Goal: Book appointment/travel/reservation

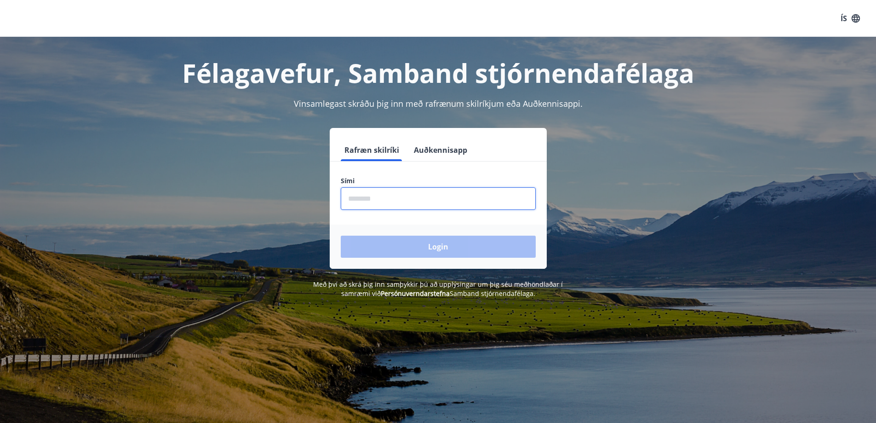
drag, startPoint x: 368, startPoint y: 199, endPoint x: 373, endPoint y: 197, distance: 5.4
click at [369, 199] on input "phone" at bounding box center [438, 198] width 195 height 23
type input "********"
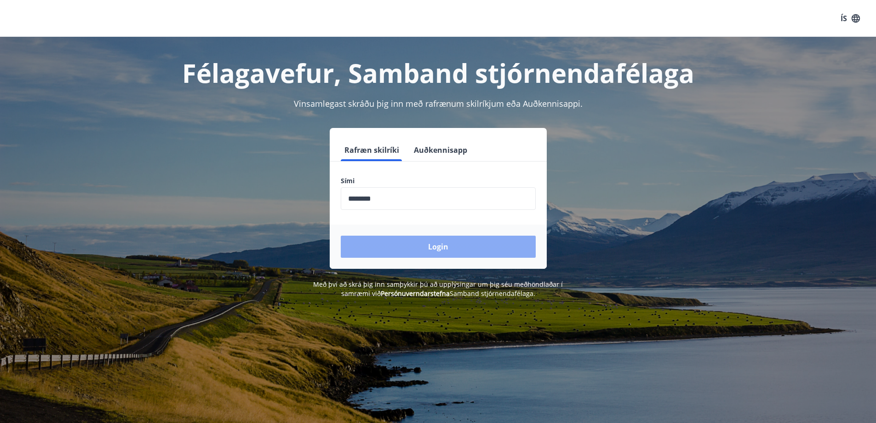
click at [439, 242] on button "Login" at bounding box center [438, 246] width 195 height 22
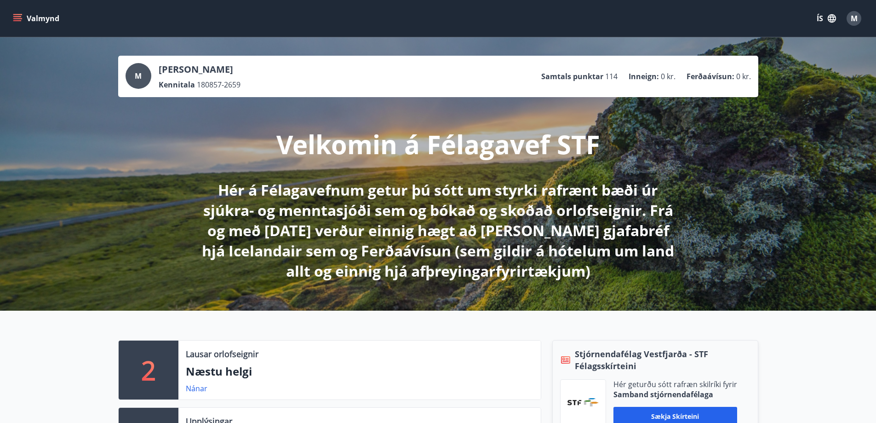
click at [19, 16] on icon "menu" at bounding box center [17, 18] width 9 height 9
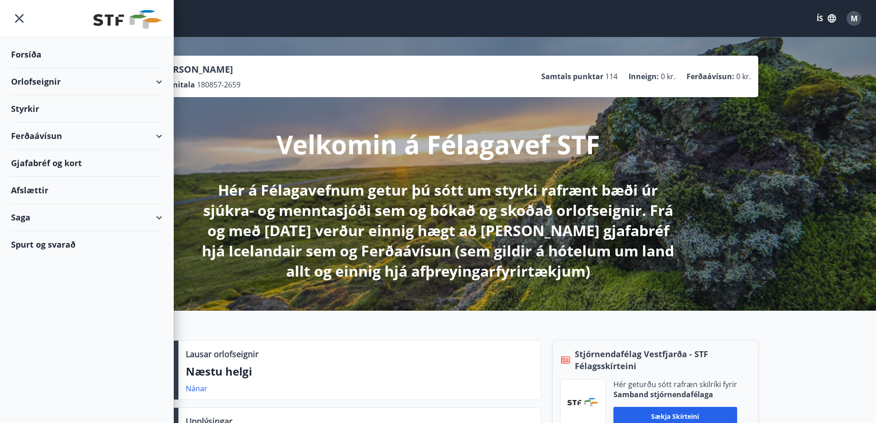
click at [161, 78] on div "Orlofseignir" at bounding box center [86, 81] width 151 height 27
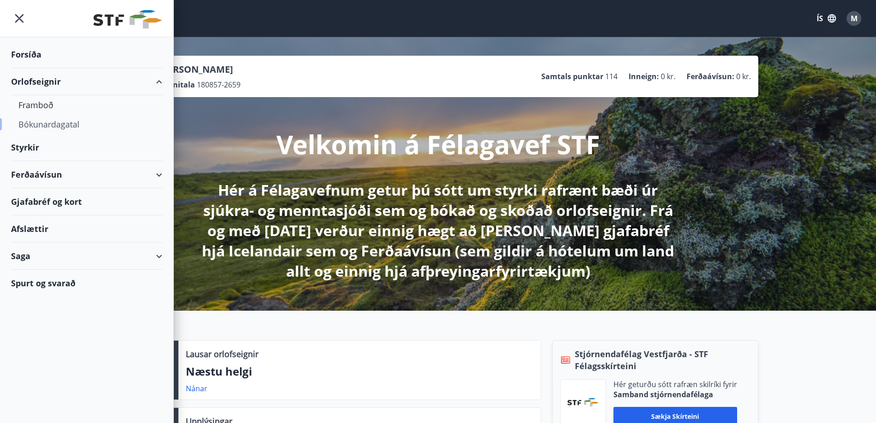
click at [60, 122] on div "Bókunardagatal" at bounding box center [86, 124] width 137 height 19
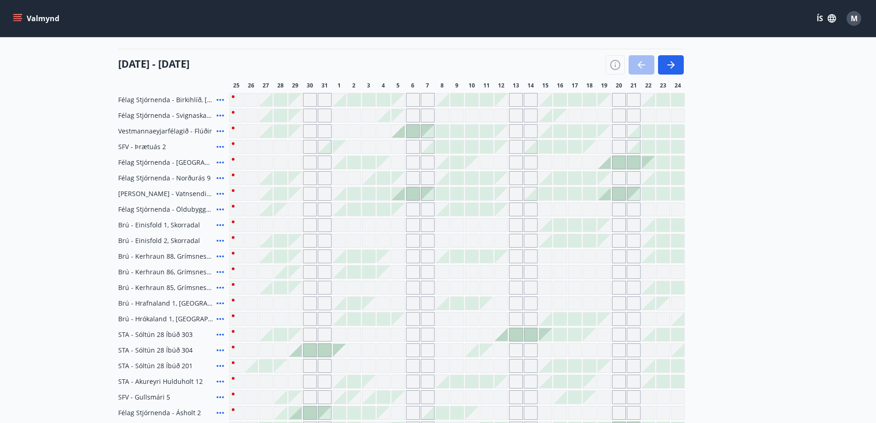
scroll to position [46, 0]
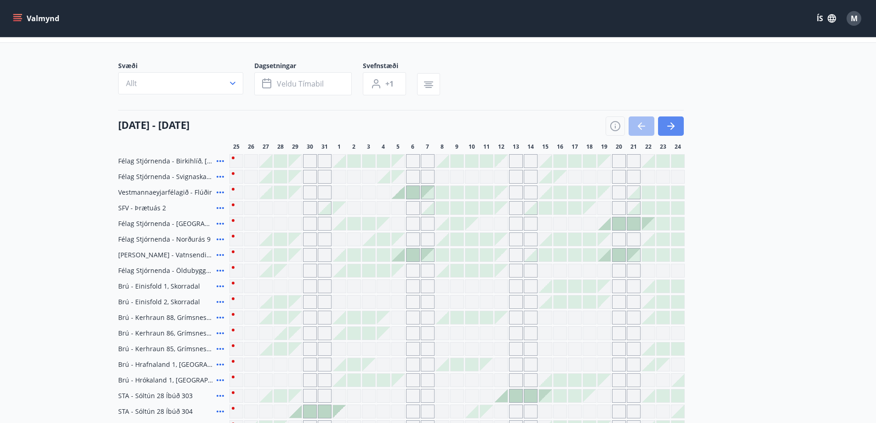
drag, startPoint x: 671, startPoint y: 127, endPoint x: 669, endPoint y: 132, distance: 5.2
click at [670, 127] on icon "button" at bounding box center [670, 125] width 11 height 11
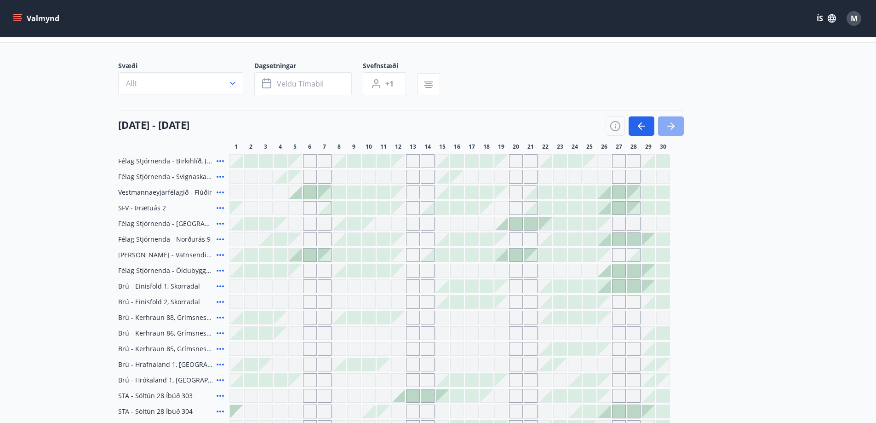
click at [671, 121] on icon "button" at bounding box center [670, 125] width 11 height 11
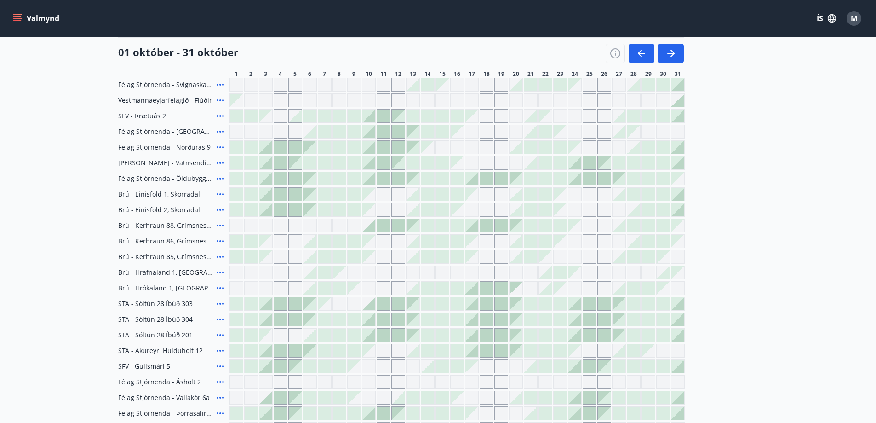
scroll to position [92, 0]
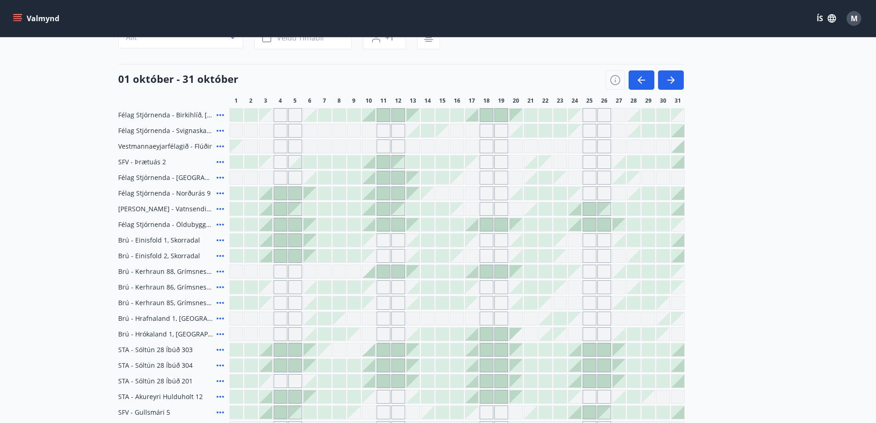
click at [472, 130] on div "Gráir dagar eru ekki bókanlegir" at bounding box center [472, 131] width 14 height 14
click at [219, 113] on icon at bounding box center [220, 114] width 11 height 11
click at [220, 114] on icon at bounding box center [220, 114] width 11 height 11
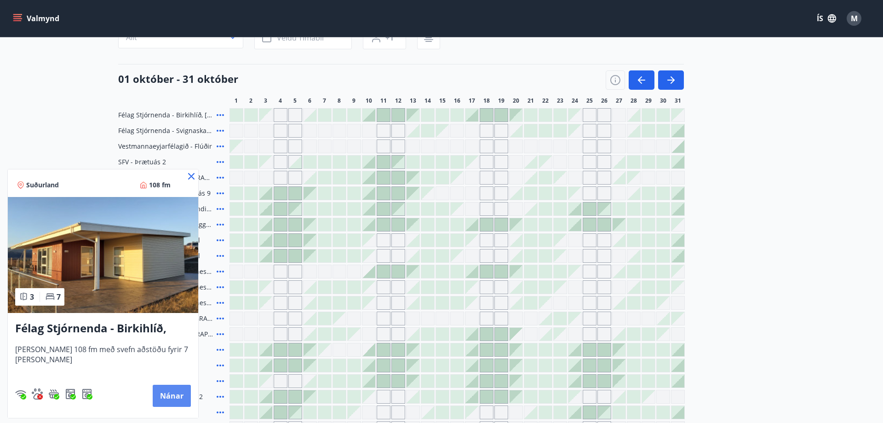
click at [172, 394] on button "Nánar" at bounding box center [172, 395] width 38 height 22
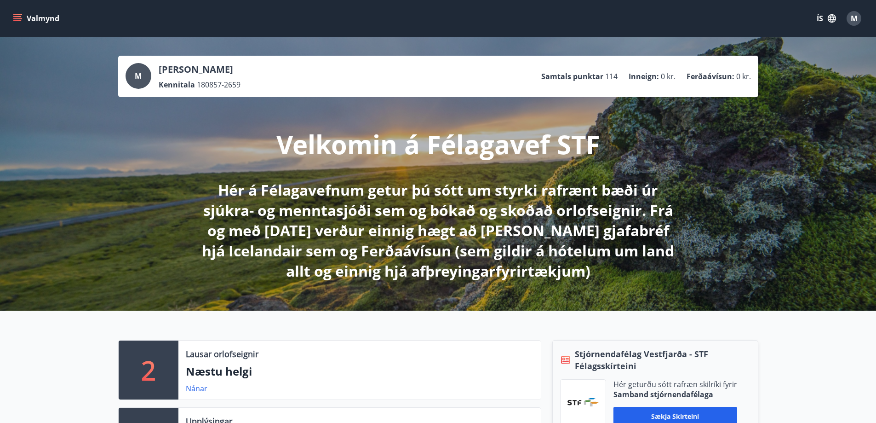
click at [29, 20] on button "Valmynd" at bounding box center [37, 18] width 52 height 17
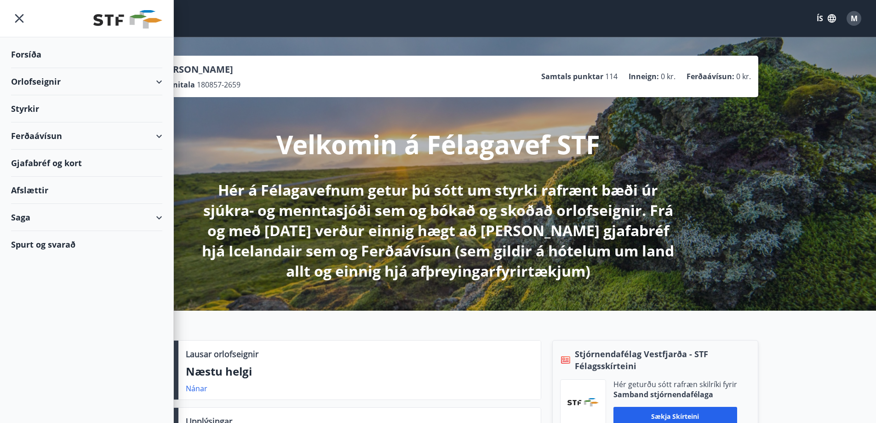
click at [153, 79] on div "Orlofseignir" at bounding box center [86, 81] width 151 height 27
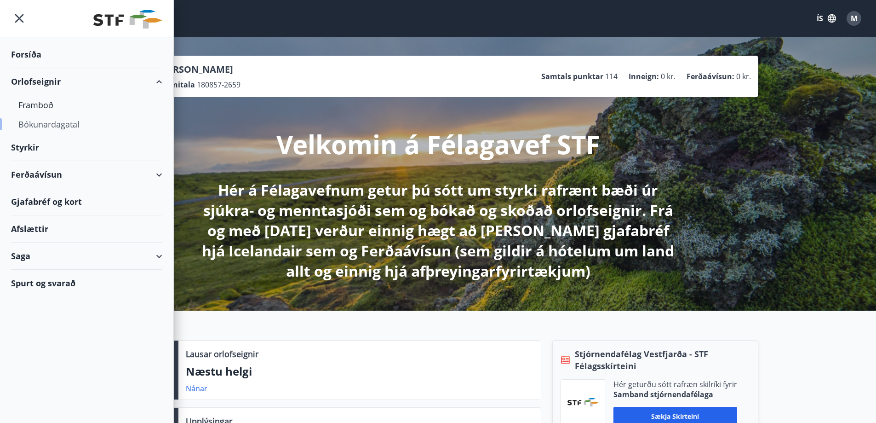
click at [75, 121] on div "Bókunardagatal" at bounding box center [86, 124] width 137 height 19
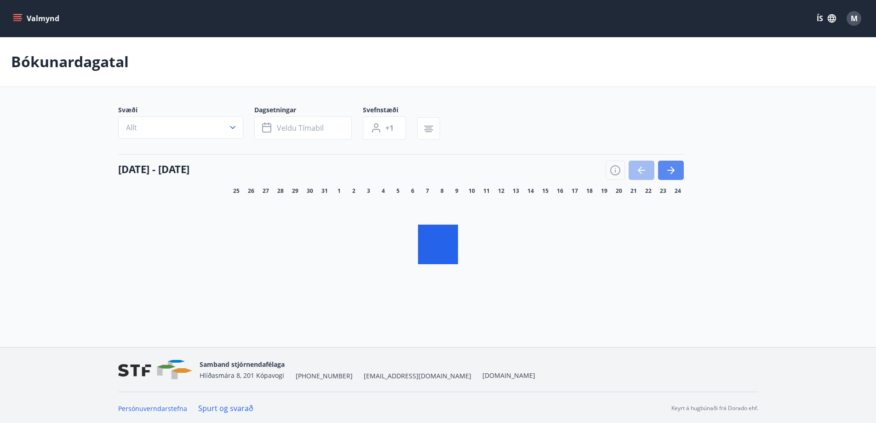
click at [671, 171] on icon "button" at bounding box center [670, 170] width 11 height 11
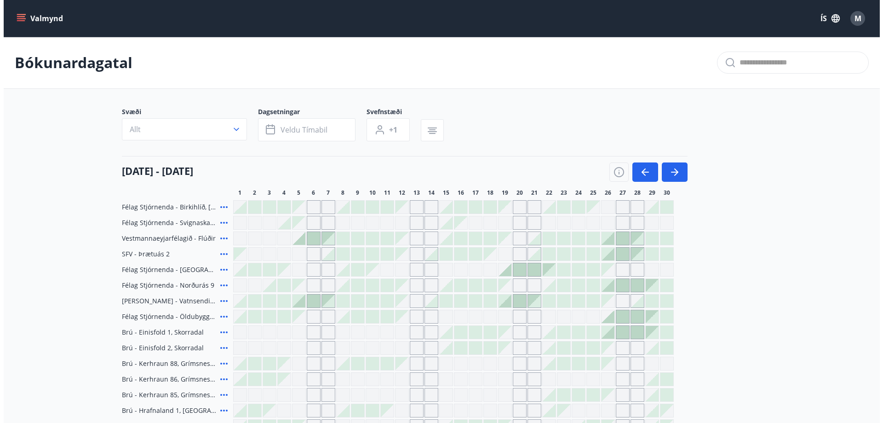
scroll to position [92, 0]
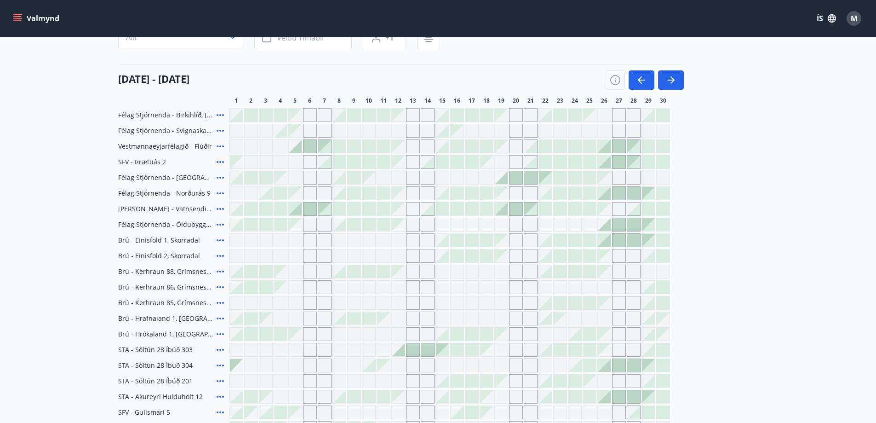
click at [217, 193] on icon at bounding box center [220, 193] width 7 height 2
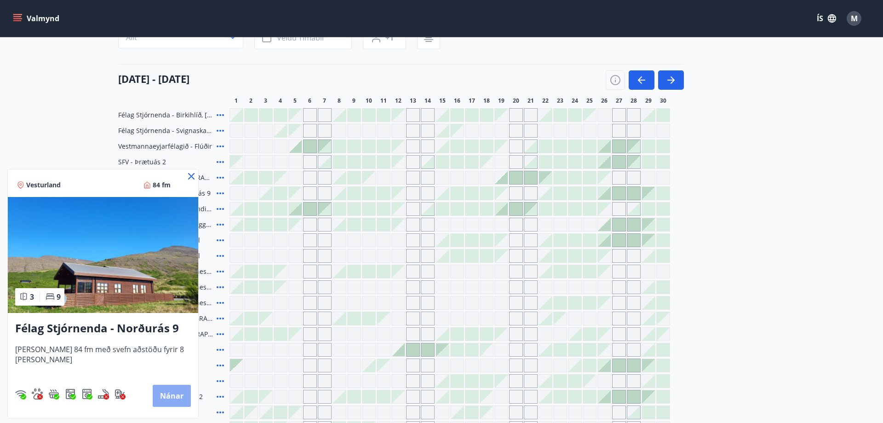
click at [156, 392] on button "Nánar" at bounding box center [172, 395] width 38 height 22
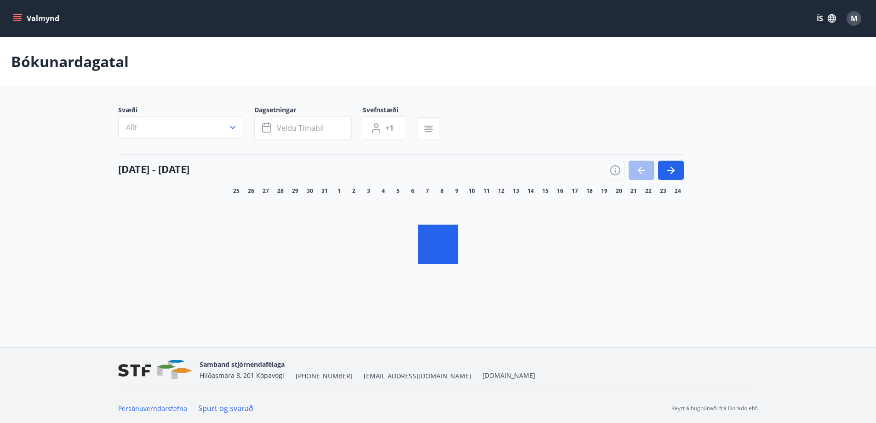
scroll to position [1, 0]
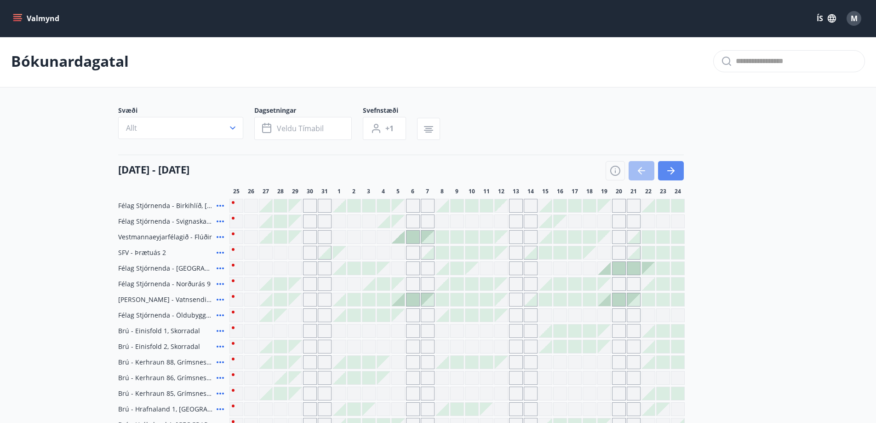
click at [674, 170] on icon "button" at bounding box center [670, 170] width 11 height 11
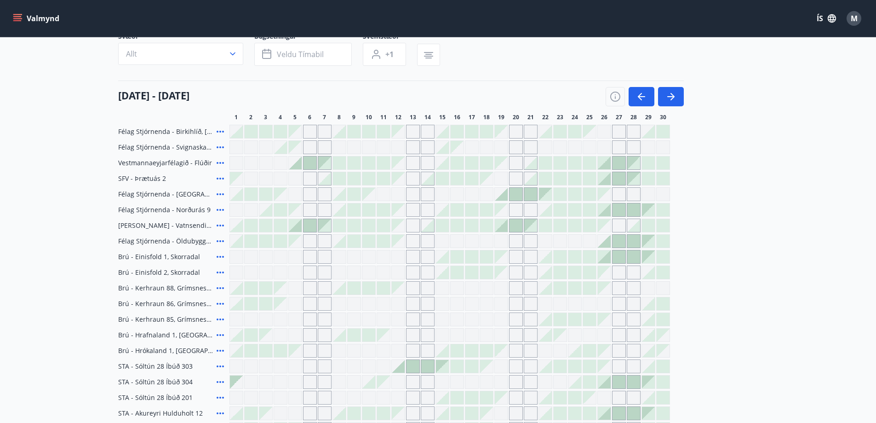
scroll to position [47, 0]
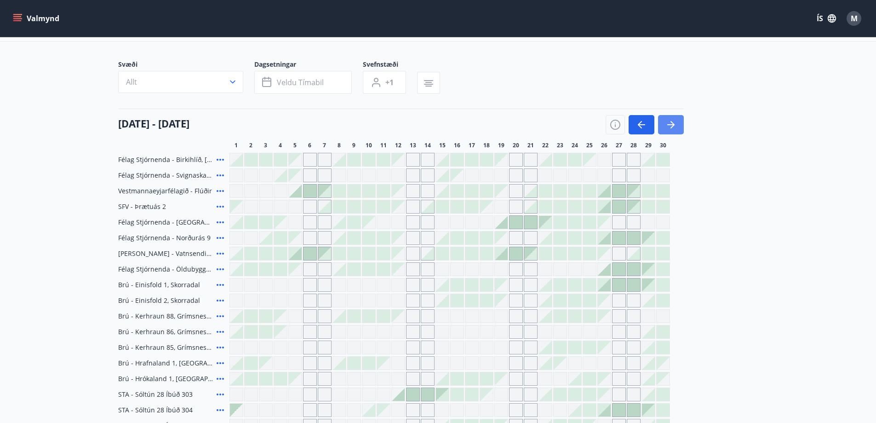
drag, startPoint x: 672, startPoint y: 119, endPoint x: 671, endPoint y: 123, distance: 4.8
click at [671, 120] on button "button" at bounding box center [671, 124] width 26 height 19
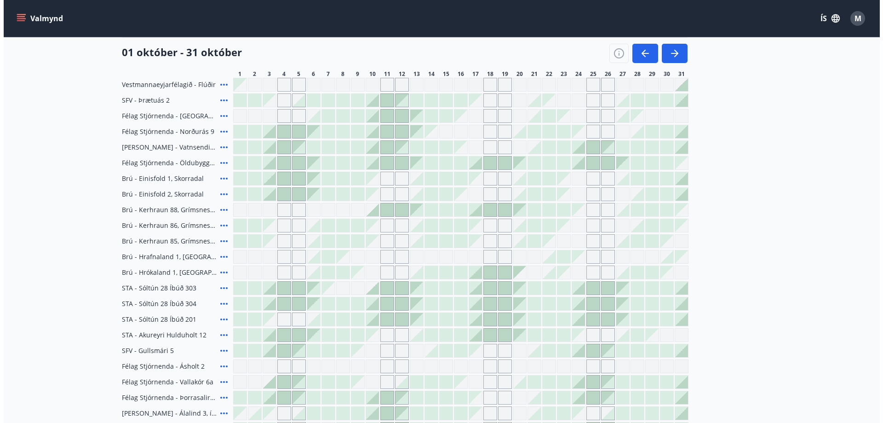
scroll to position [139, 0]
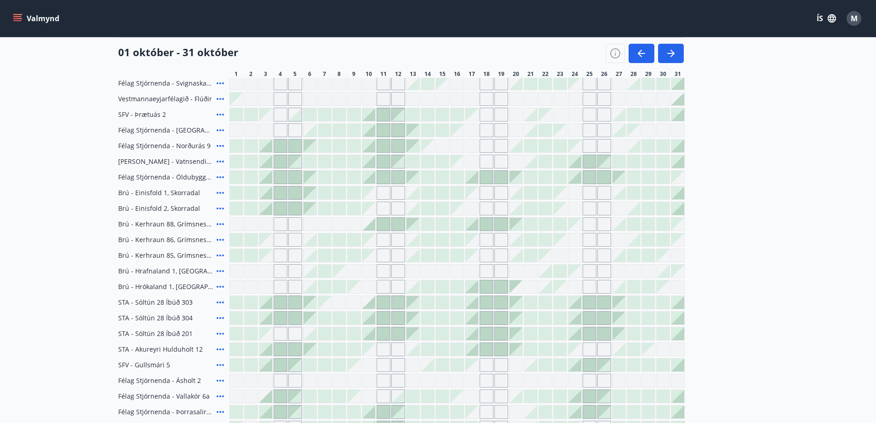
click at [218, 174] on icon at bounding box center [220, 177] width 11 height 11
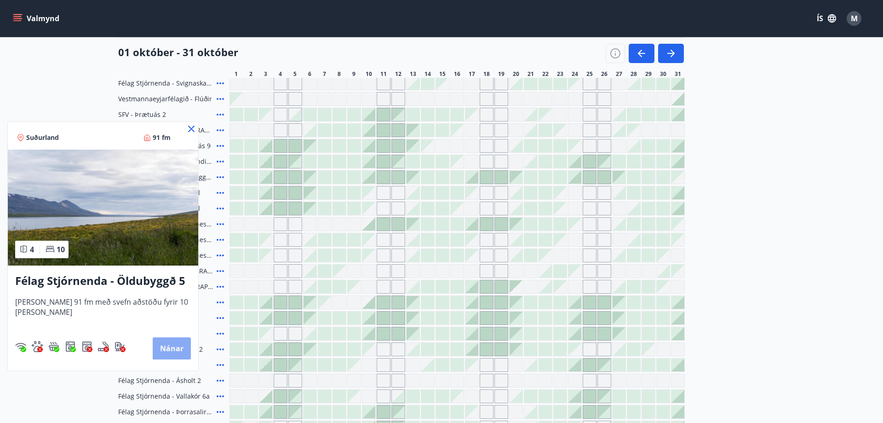
click at [166, 344] on button "Nánar" at bounding box center [172, 348] width 38 height 22
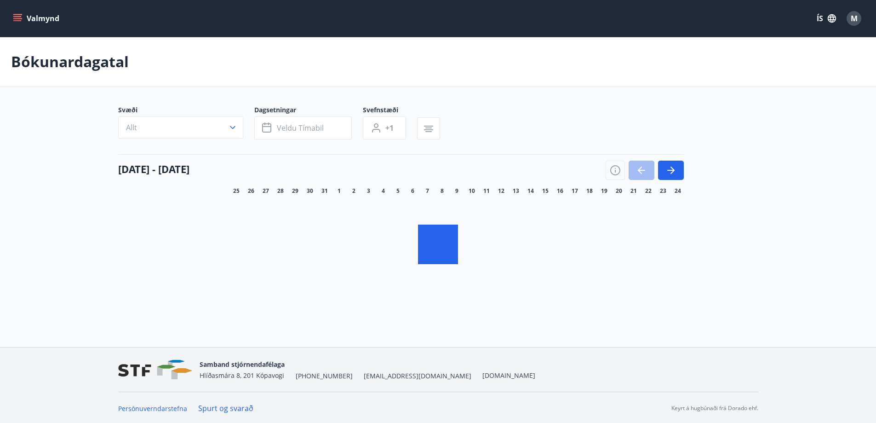
scroll to position [1, 0]
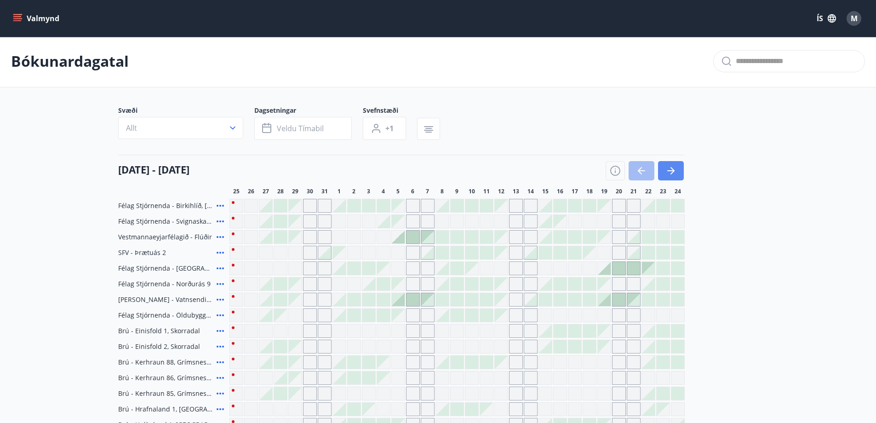
click at [672, 170] on icon "button" at bounding box center [670, 170] width 11 height 11
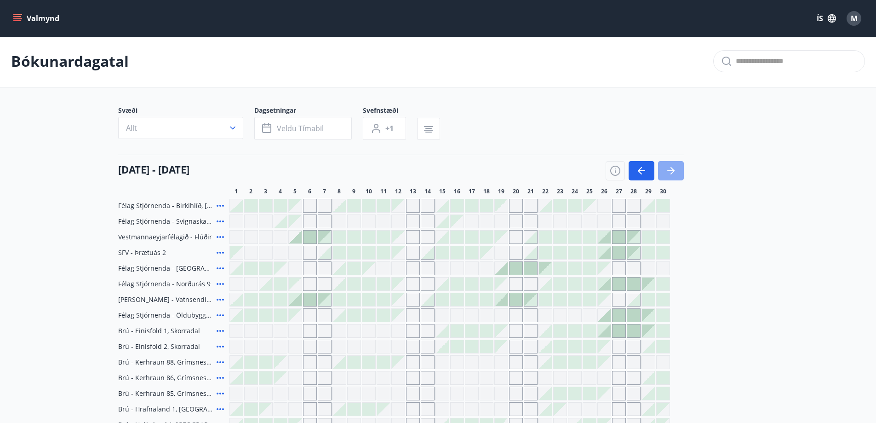
click at [671, 170] on icon "button" at bounding box center [670, 170] width 7 height 1
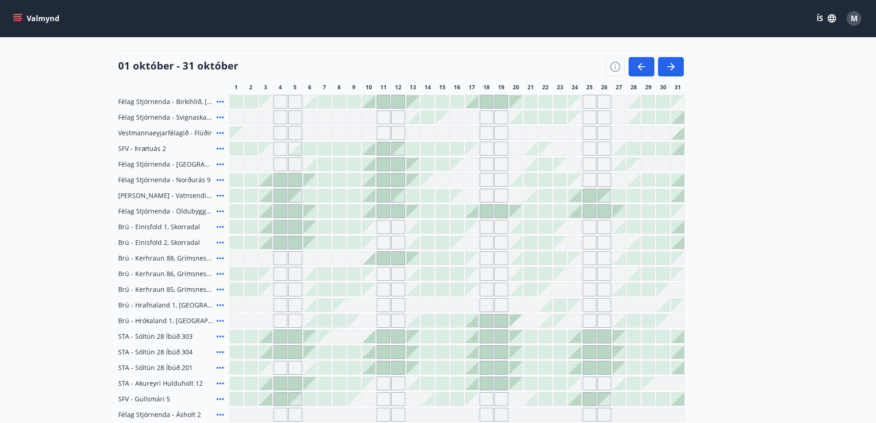
scroll to position [47, 0]
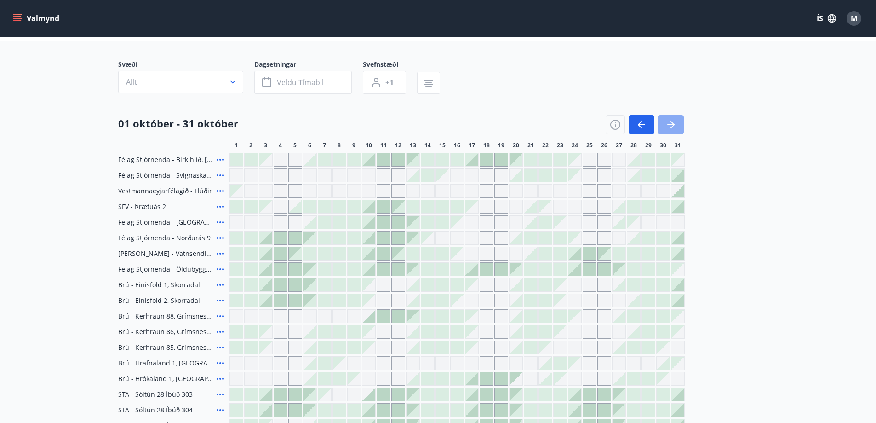
click at [671, 125] on icon "button" at bounding box center [670, 124] width 7 height 1
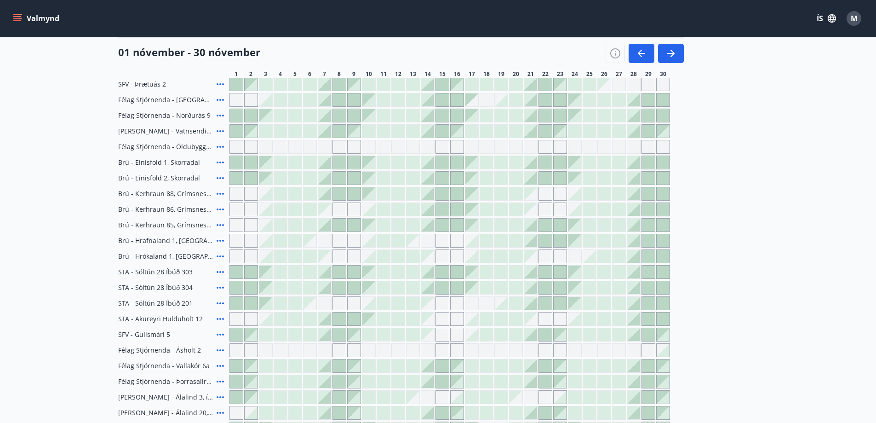
scroll to position [185, 0]
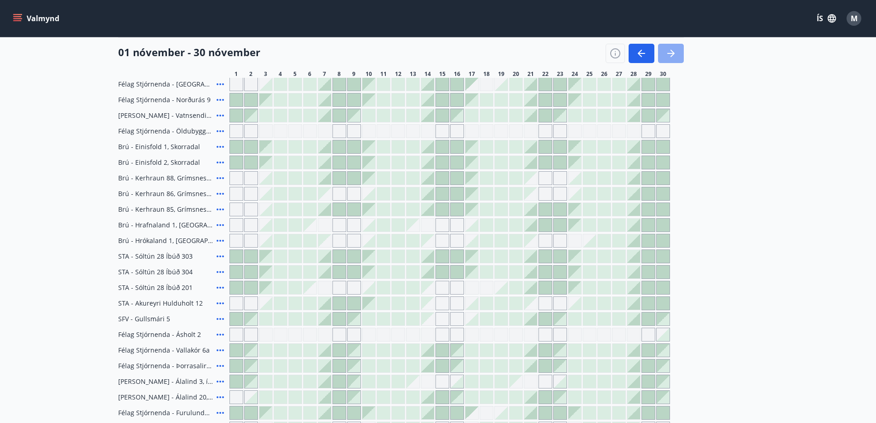
click at [670, 51] on icon "button" at bounding box center [670, 53] width 11 height 11
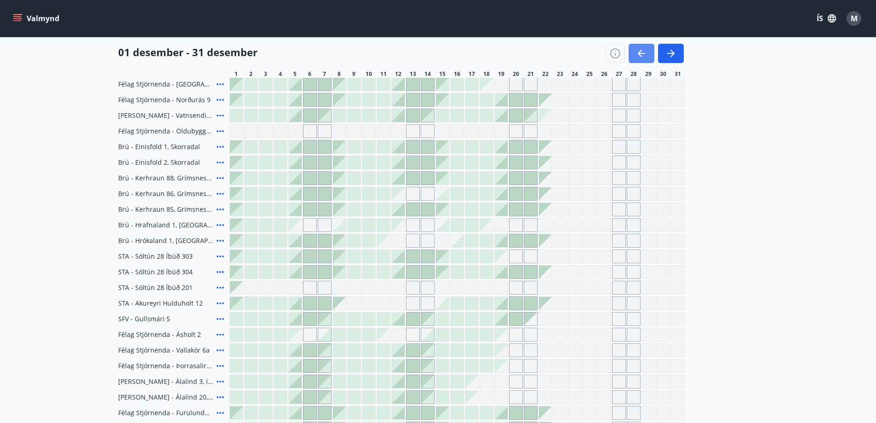
click at [642, 52] on icon "button" at bounding box center [641, 53] width 11 height 11
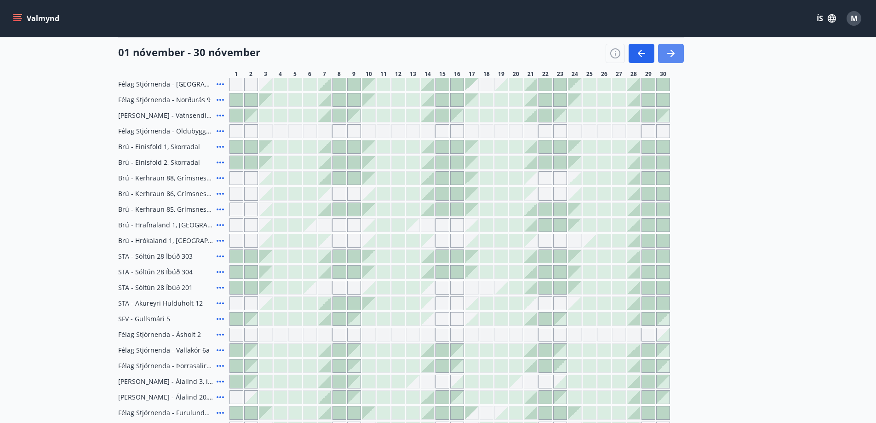
click at [675, 55] on icon "button" at bounding box center [670, 53] width 11 height 11
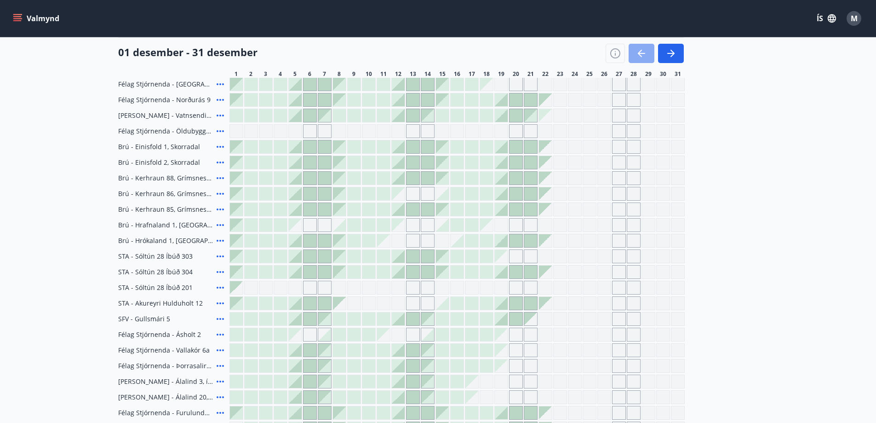
click at [648, 51] on button "button" at bounding box center [642, 53] width 26 height 19
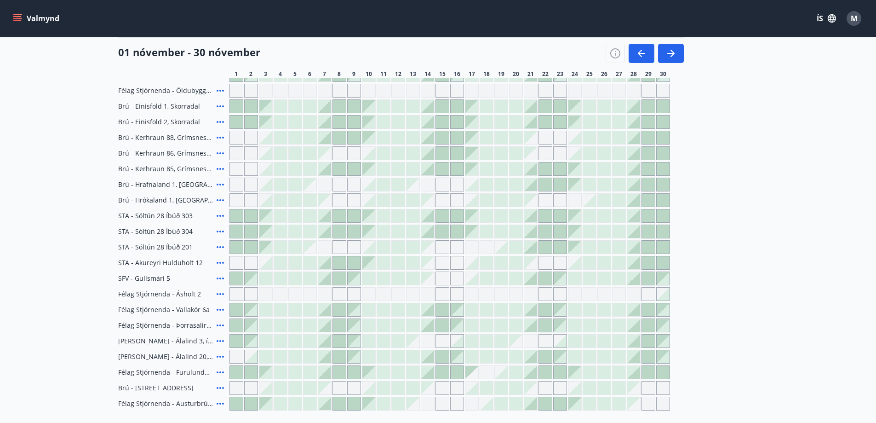
scroll to position [277, 0]
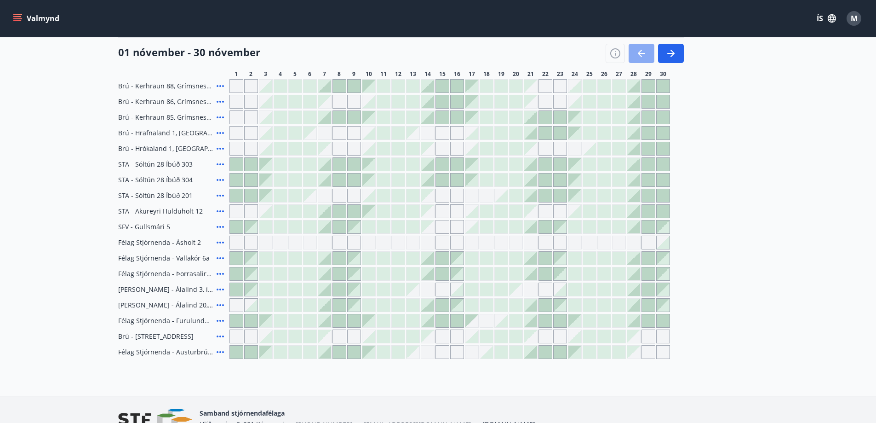
click at [641, 51] on icon "button" at bounding box center [640, 53] width 4 height 7
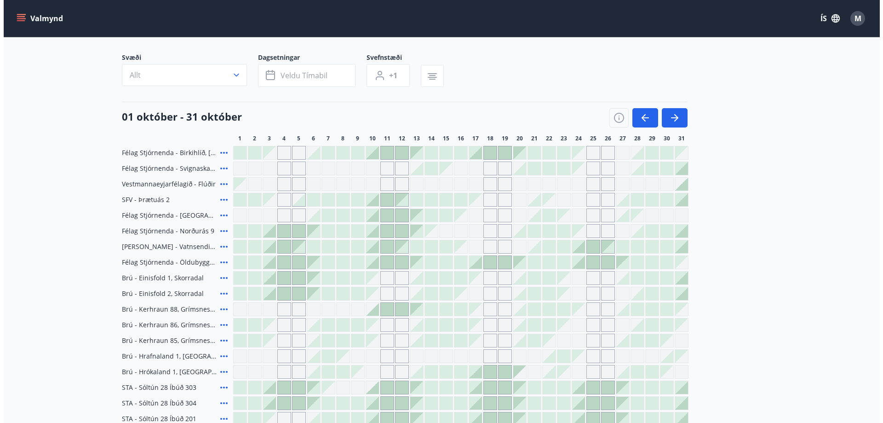
scroll to position [0, 0]
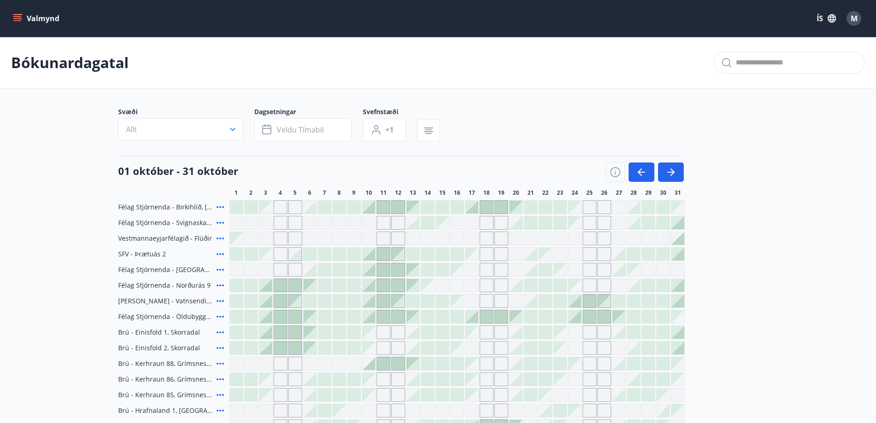
click at [849, 18] on div "M" at bounding box center [854, 18] width 15 height 15
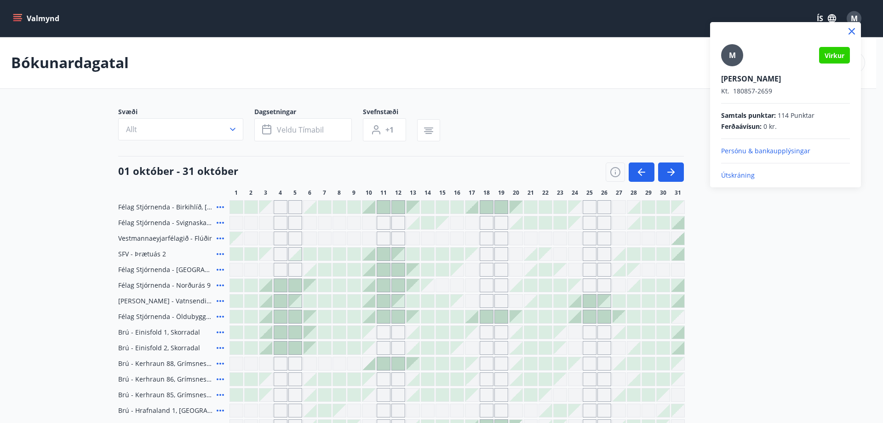
click at [739, 179] on p "Útskráning" at bounding box center [785, 175] width 129 height 9
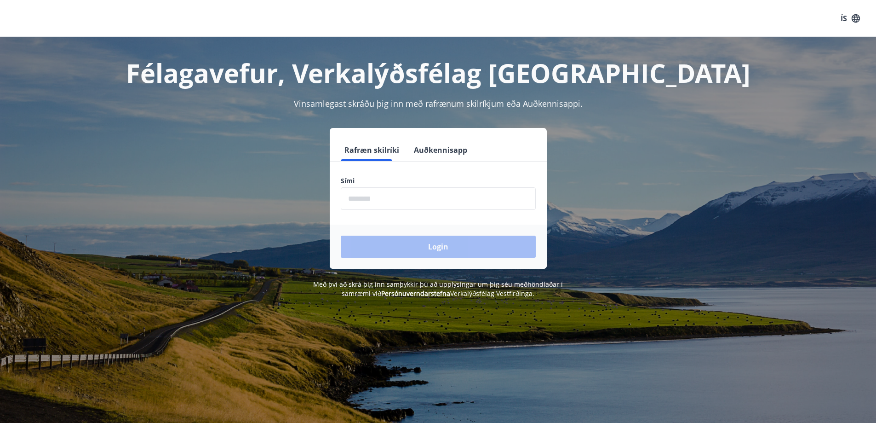
click at [354, 199] on input "phone" at bounding box center [438, 198] width 195 height 23
type input "********"
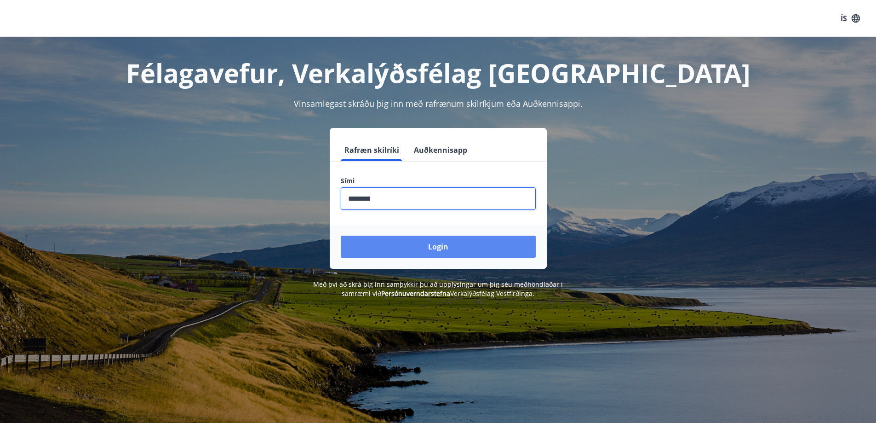
click at [419, 243] on button "Login" at bounding box center [438, 246] width 195 height 22
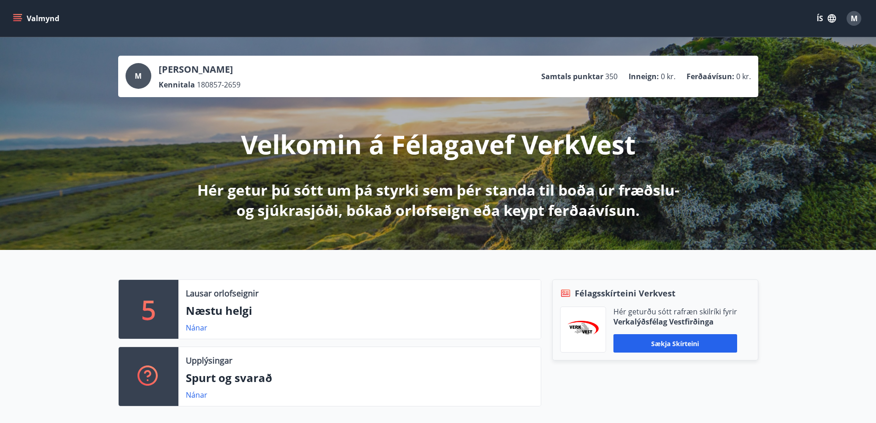
click at [17, 17] on icon "menu" at bounding box center [17, 16] width 8 height 1
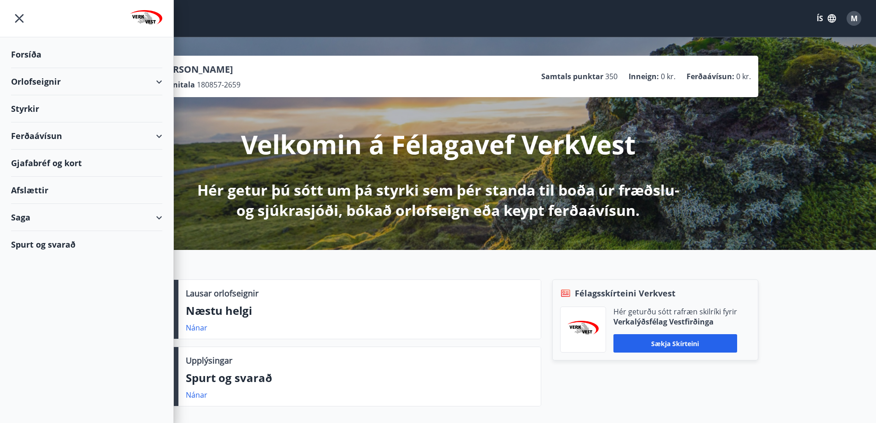
click at [161, 81] on div "Orlofseignir" at bounding box center [86, 81] width 151 height 27
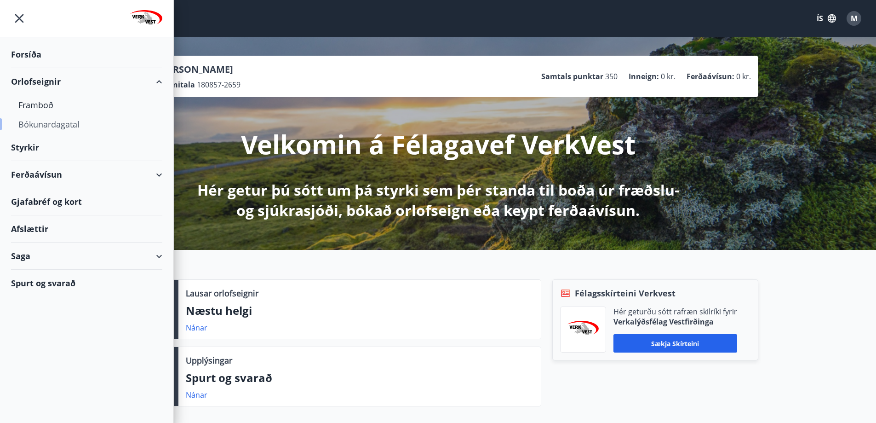
click at [62, 120] on div "Bókunardagatal" at bounding box center [86, 124] width 137 height 19
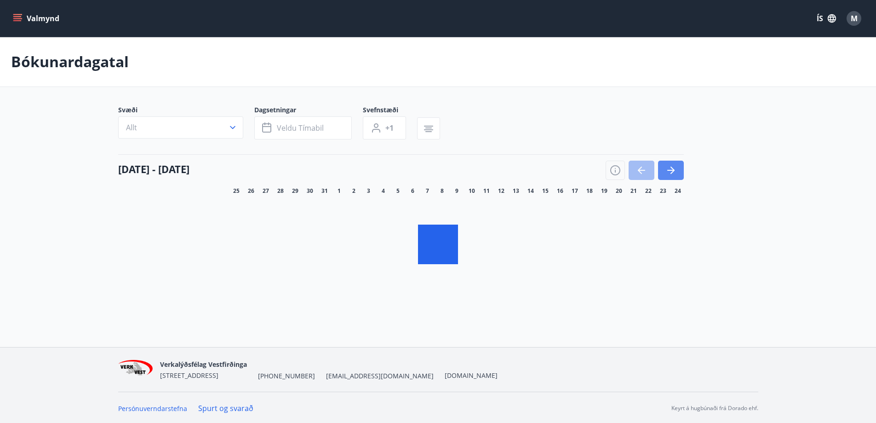
click at [674, 173] on icon "button" at bounding box center [670, 170] width 11 height 11
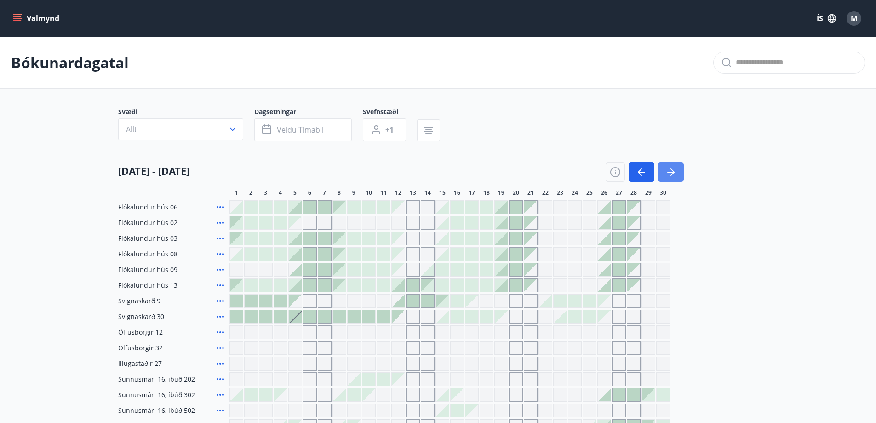
click at [671, 169] on icon "button" at bounding box center [673, 171] width 4 height 7
